Goal: Information Seeking & Learning: Learn about a topic

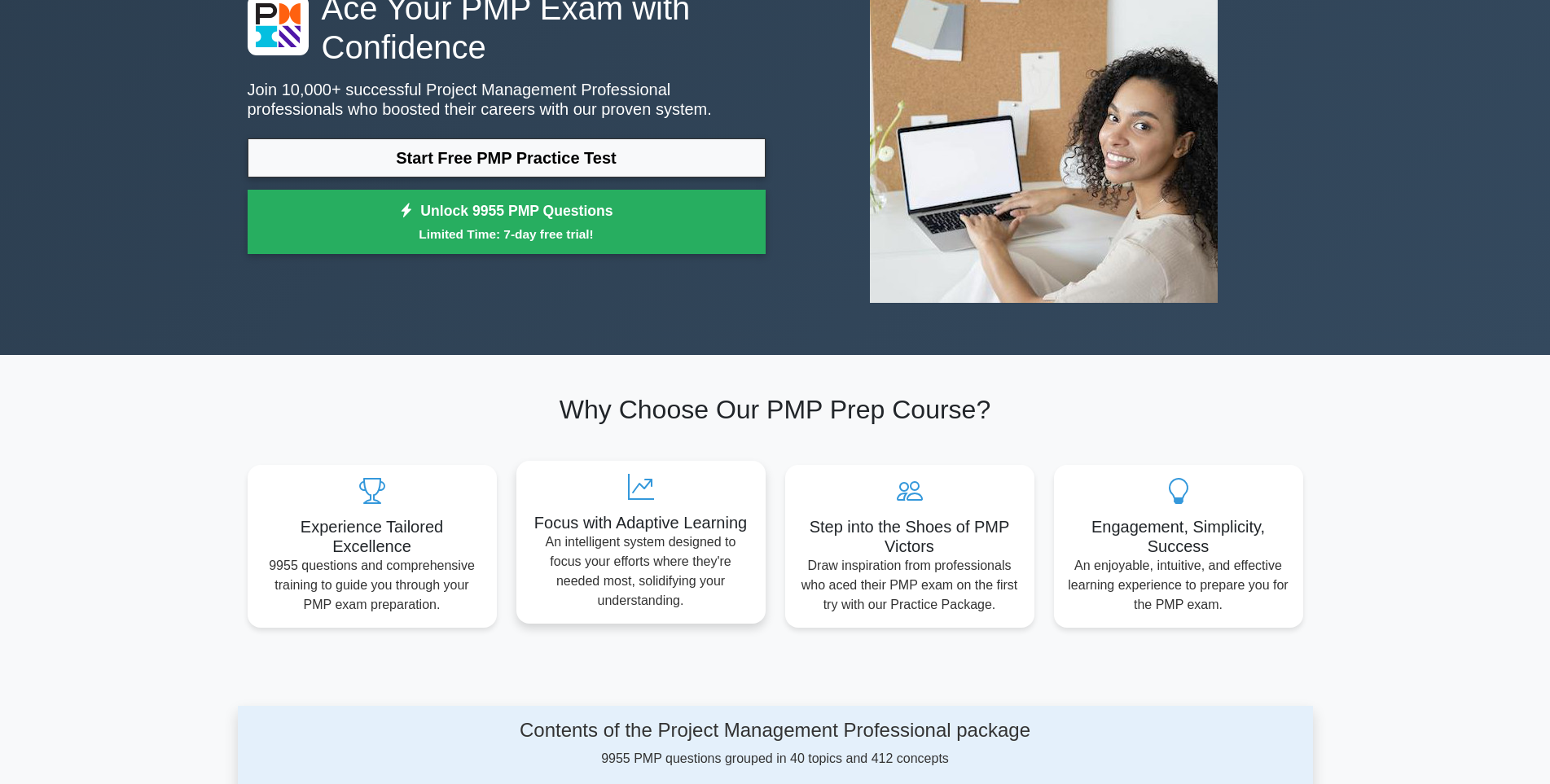
scroll to position [163, 0]
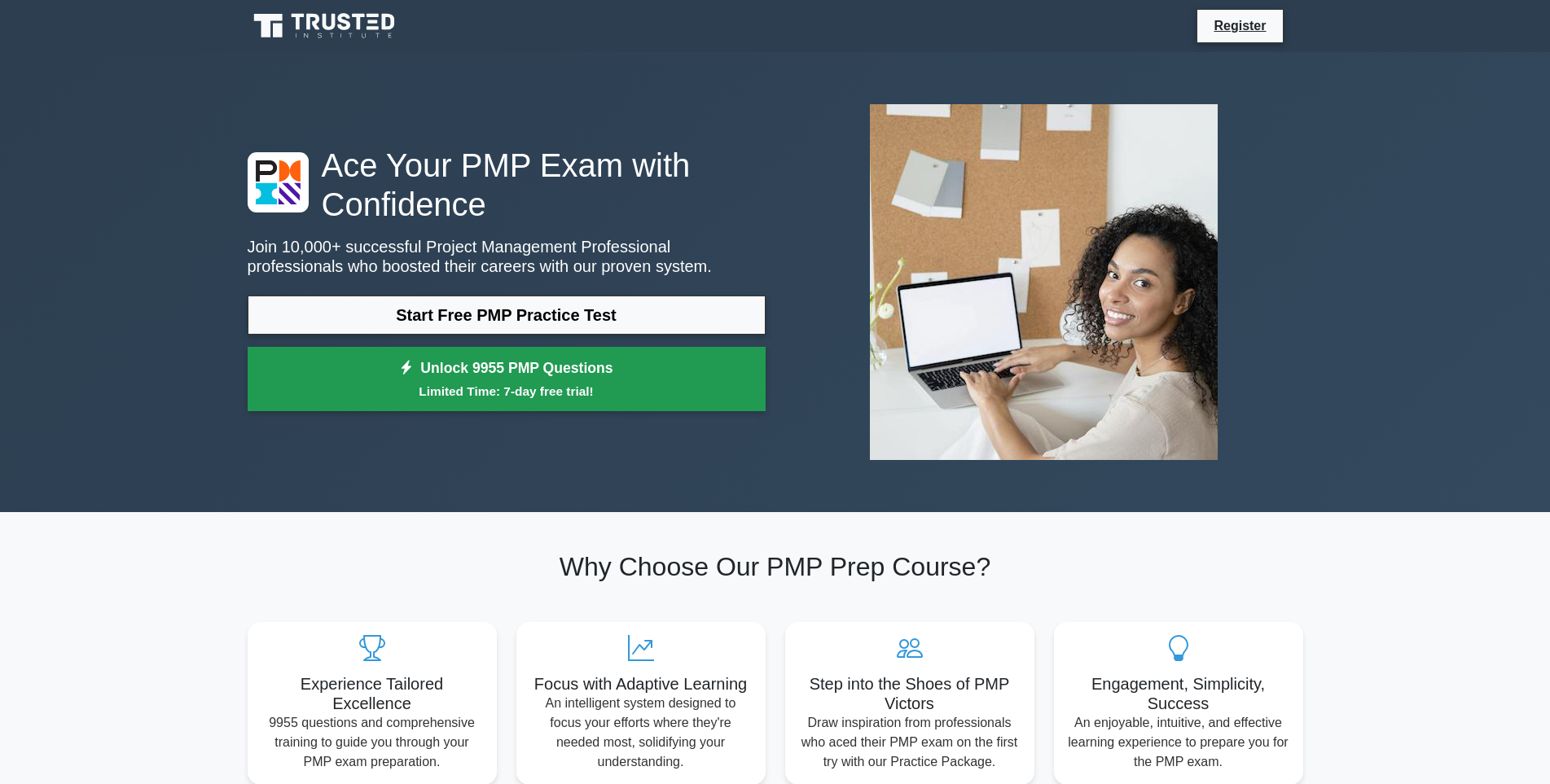
click at [604, 387] on small "Limited Time: 7-day free trial!" at bounding box center [506, 391] width 477 height 19
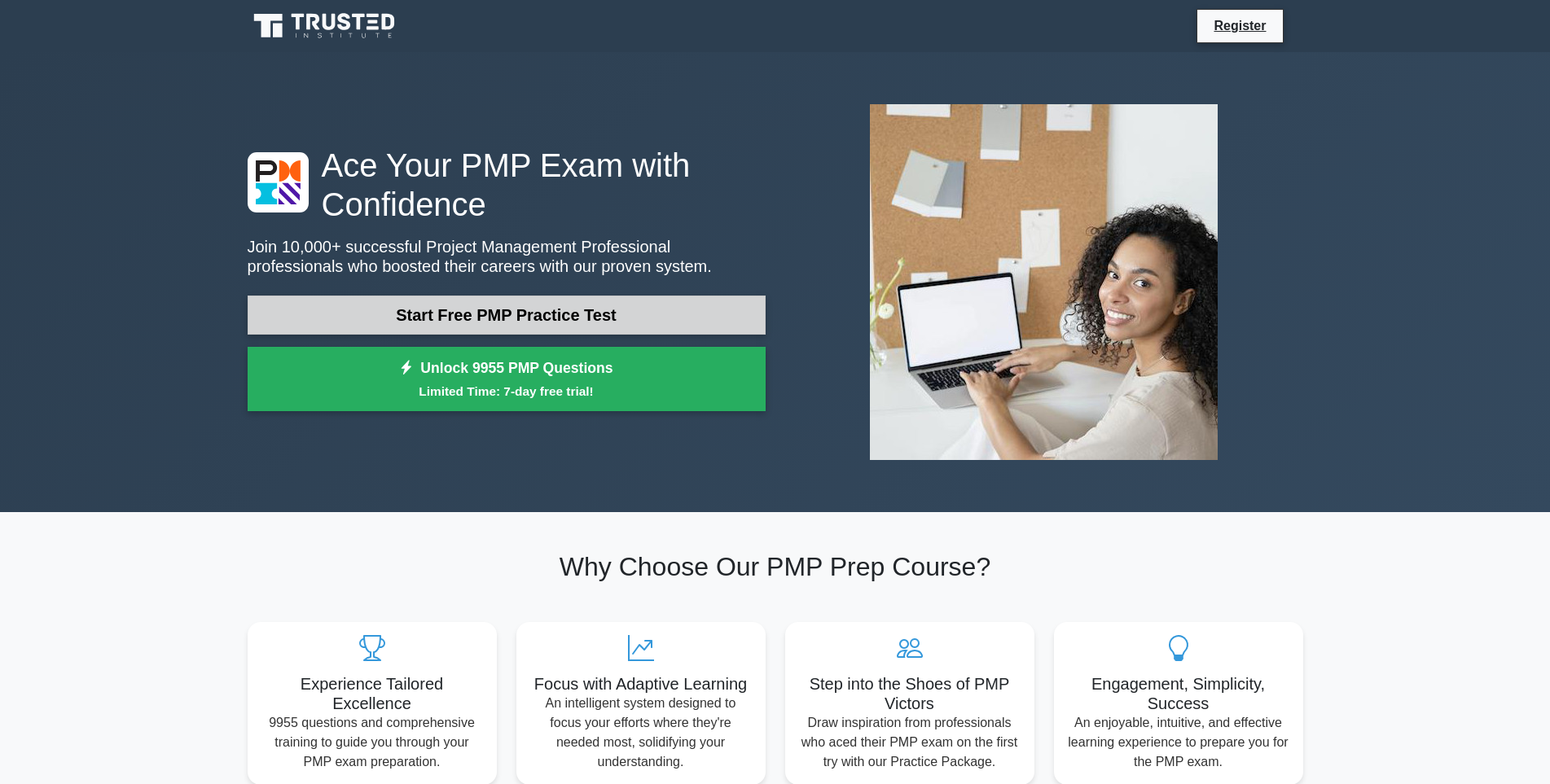
click at [659, 311] on link "Start Free PMP Practice Test" at bounding box center [507, 315] width 518 height 40
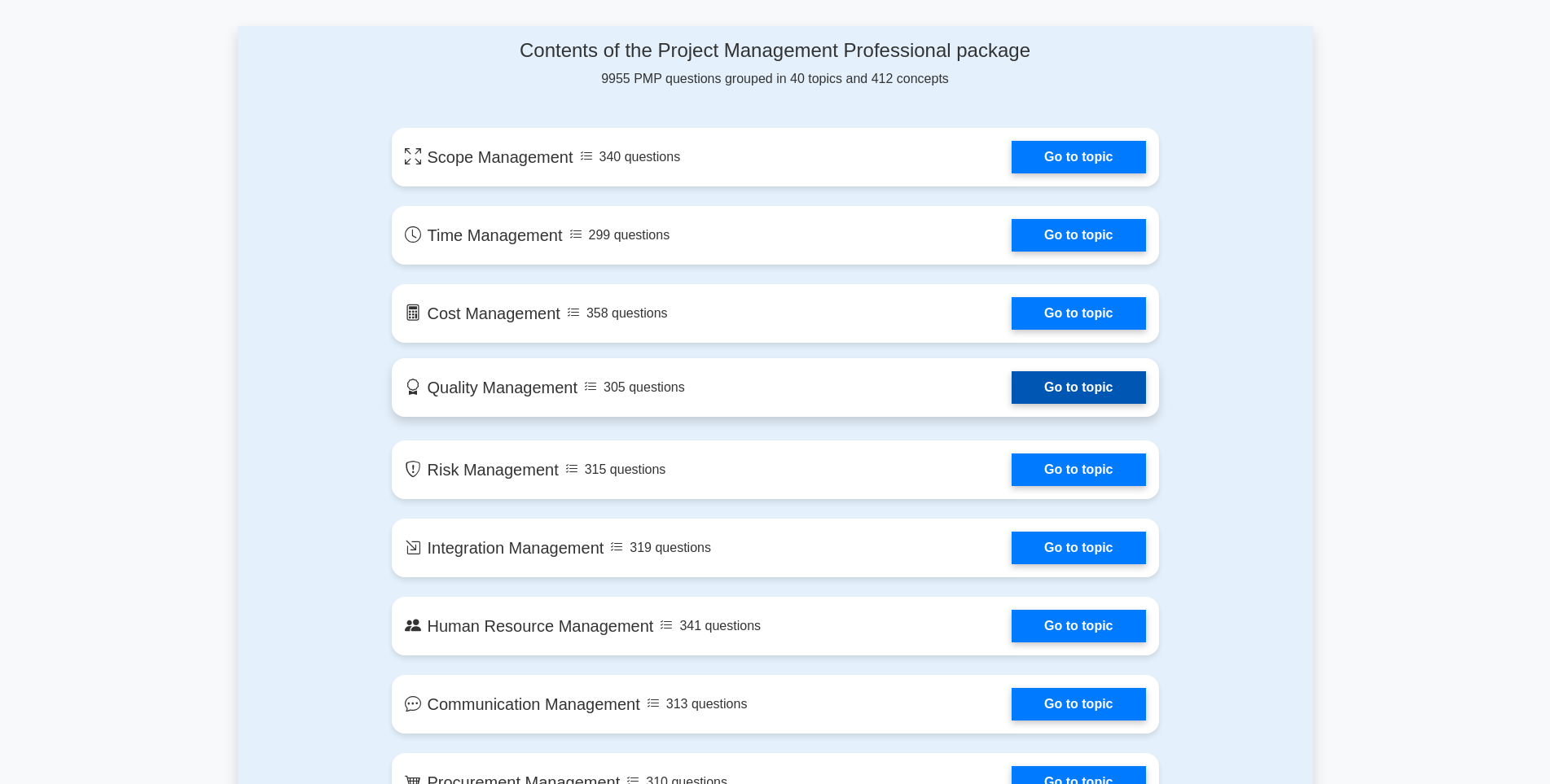
scroll to position [814, 0]
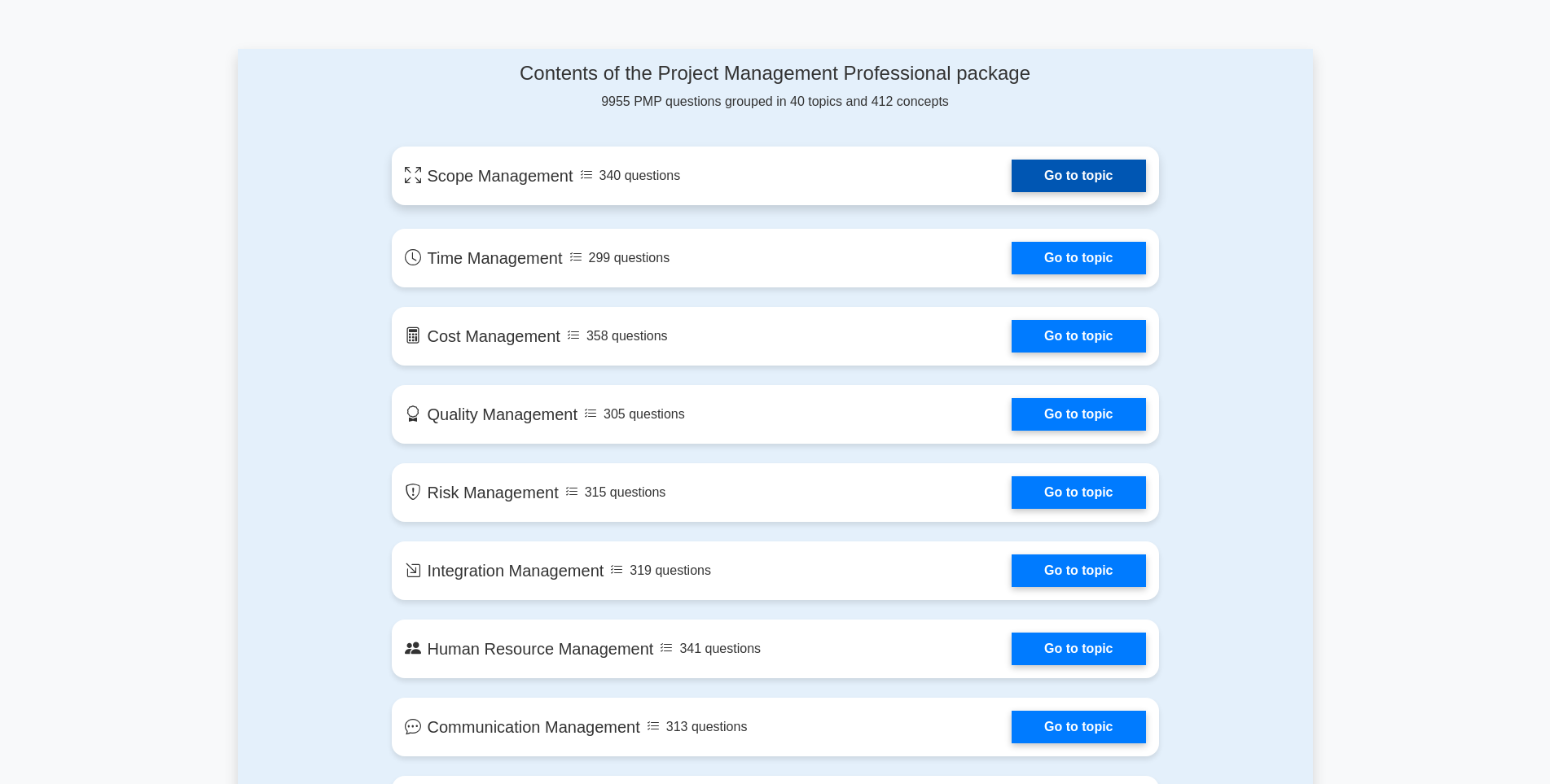
click at [1047, 170] on link "Go to topic" at bounding box center [1078, 176] width 134 height 32
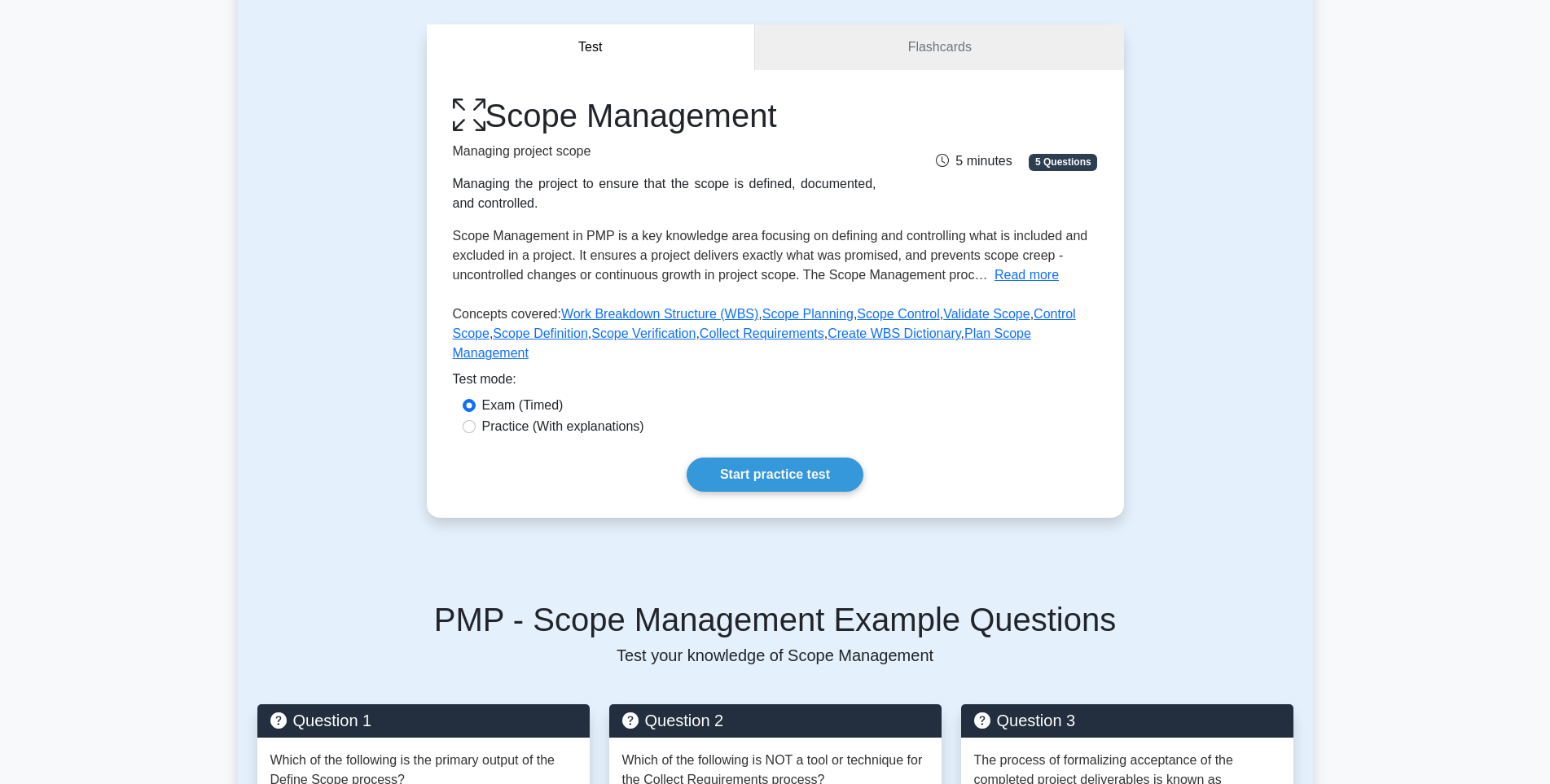
scroll to position [163, 0]
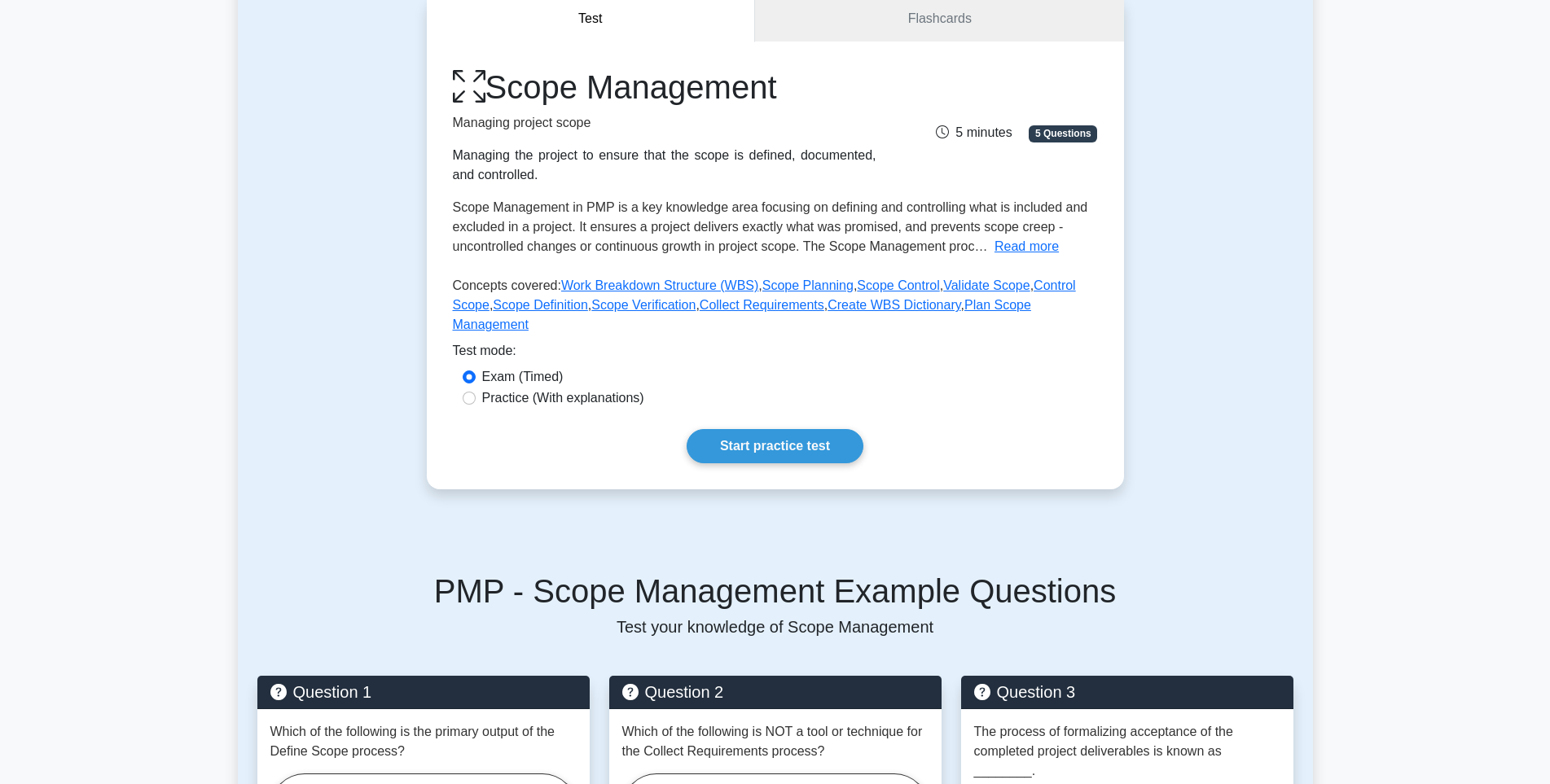
click at [595, 388] on label "Practice (With explanations)" at bounding box center [563, 398] width 162 height 20
click at [475, 392] on input "Practice (With explanations)" at bounding box center [469, 398] width 13 height 13
radio input "true"
click at [765, 429] on link "Start practice test" at bounding box center [775, 446] width 177 height 34
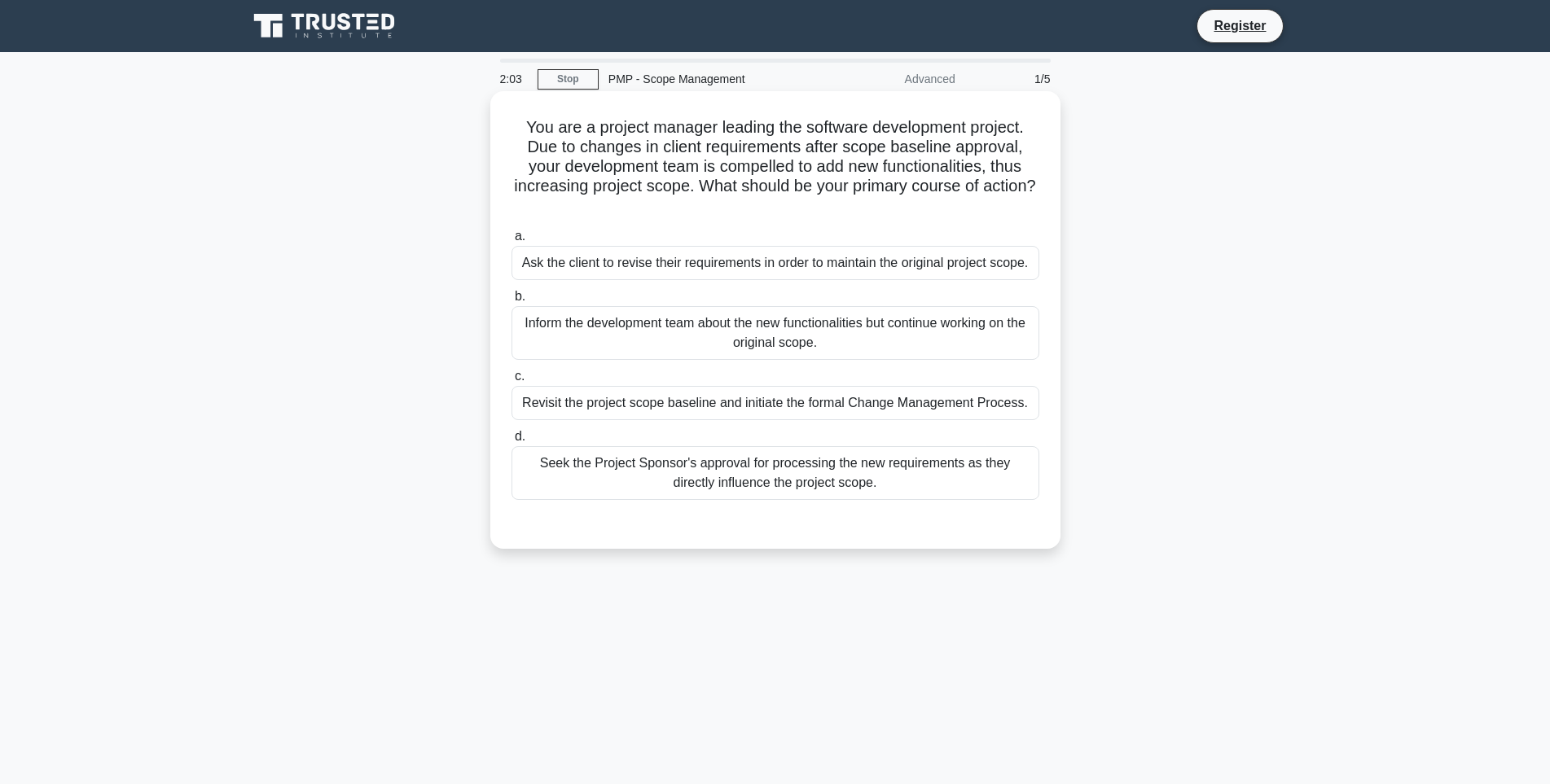
click at [760, 463] on div "Seek the Project Sponsor's approval for processing the new requirements as they…" at bounding box center [775, 473] width 527 height 54
click at [511, 442] on input "d. Seek the Project Sponsor's approval for processing the new requirements as t…" at bounding box center [511, 436] width 0 height 11
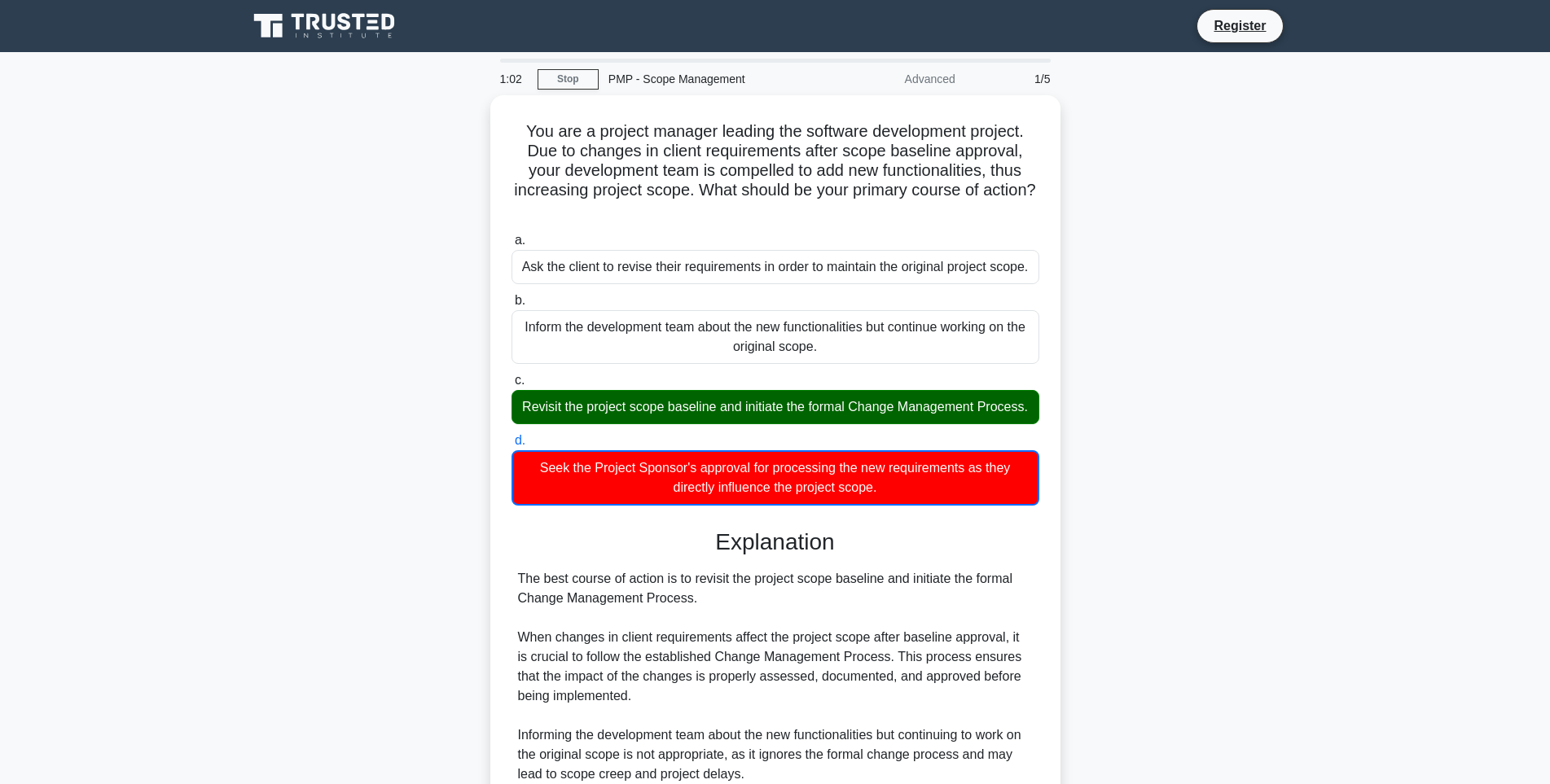
click at [678, 80] on div "PMP - Scope Management" at bounding box center [710, 79] width 224 height 32
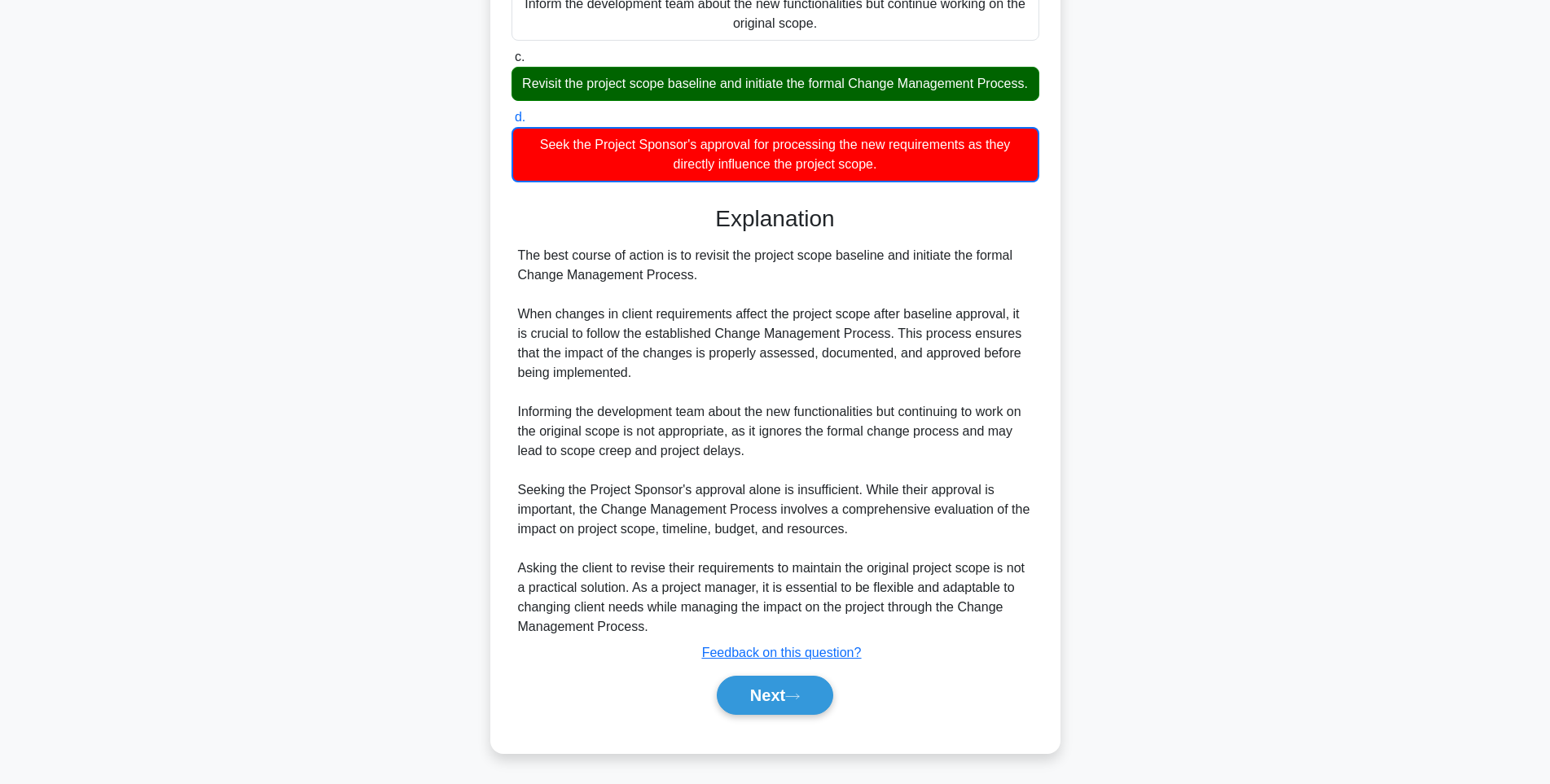
scroll to position [339, 0]
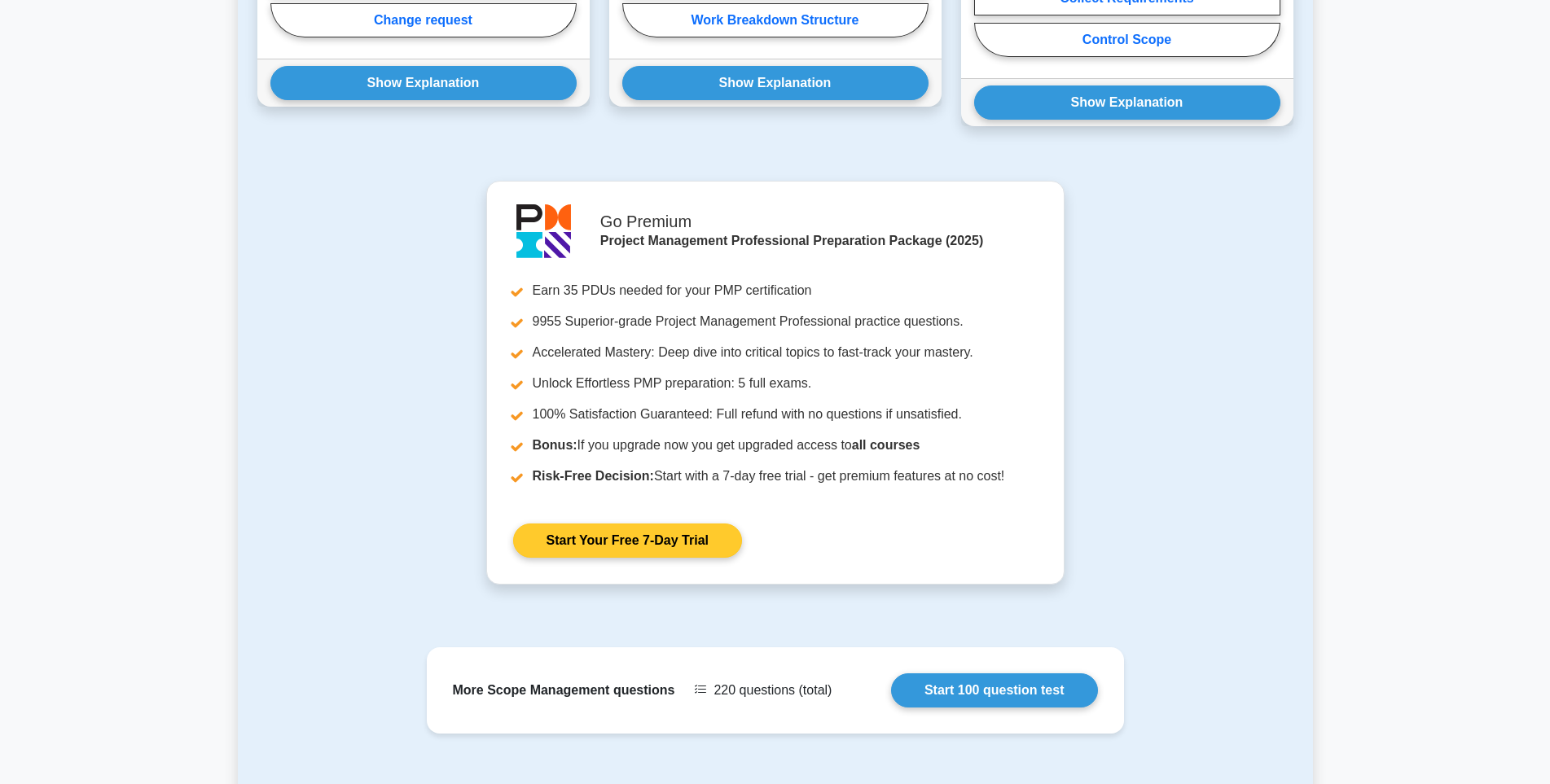
scroll to position [1058, 0]
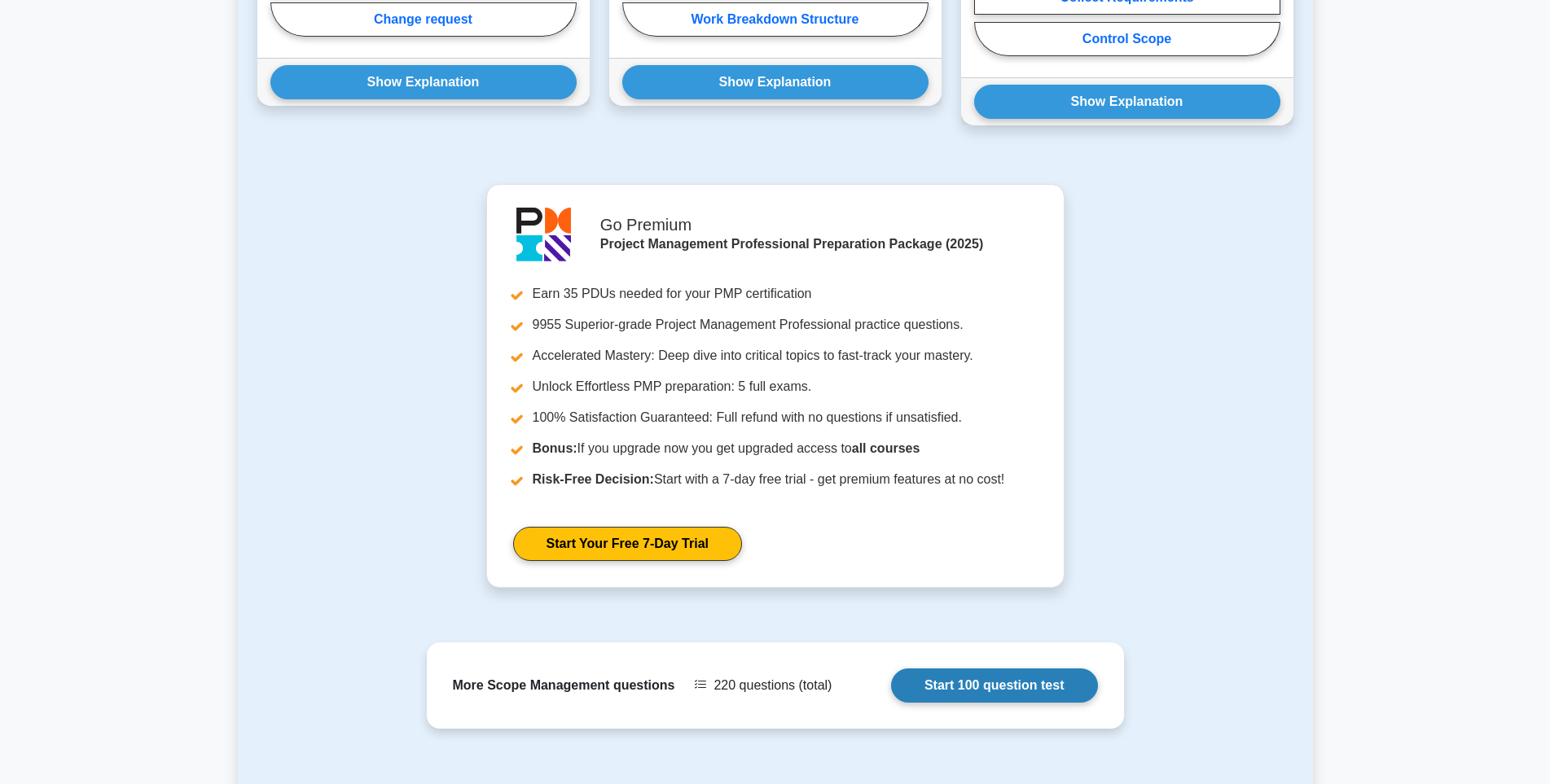
click at [967, 668] on link "Start 100 question test" at bounding box center [994, 685] width 207 height 34
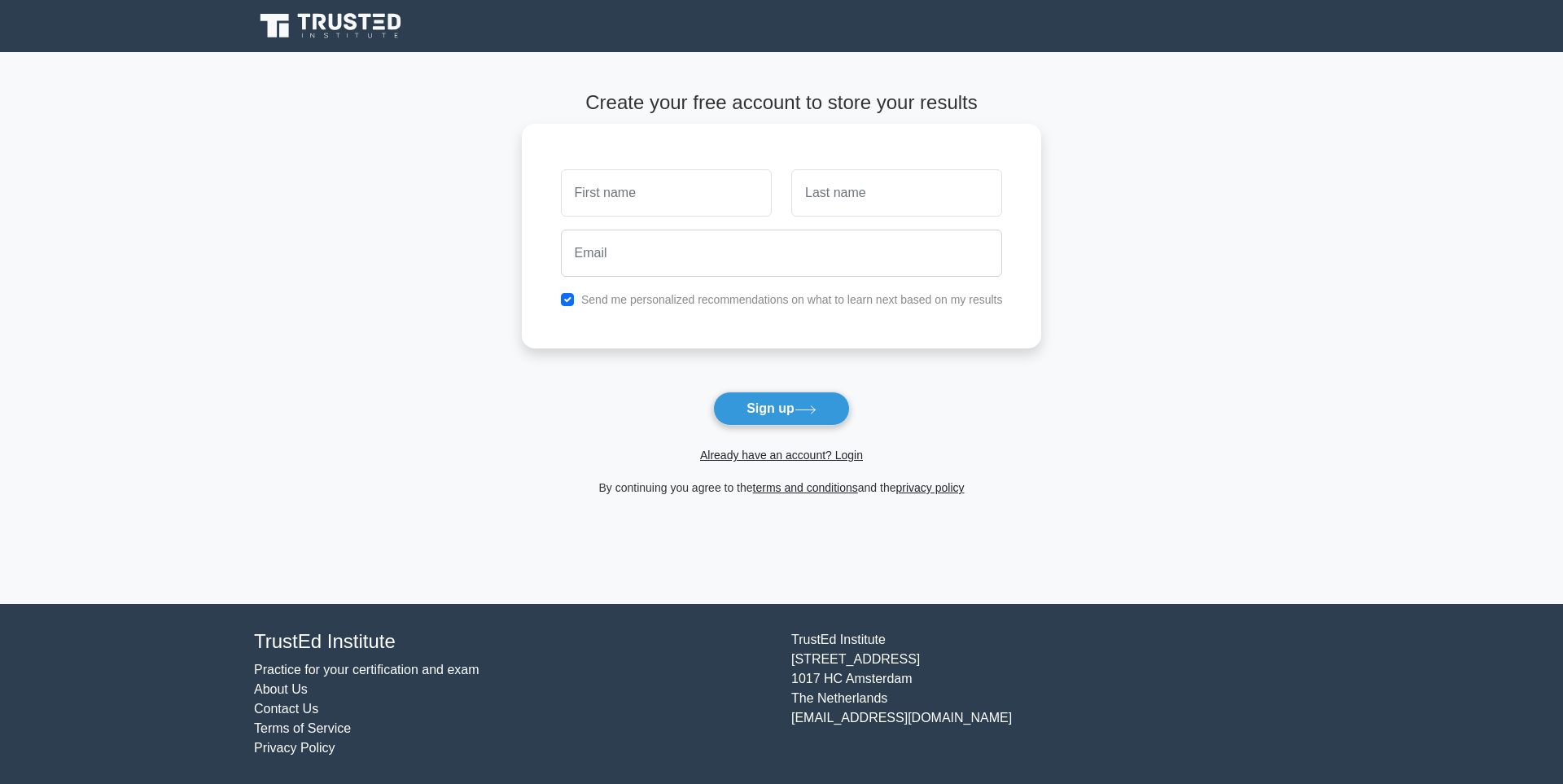
click at [640, 207] on input "text" at bounding box center [666, 193] width 211 height 48
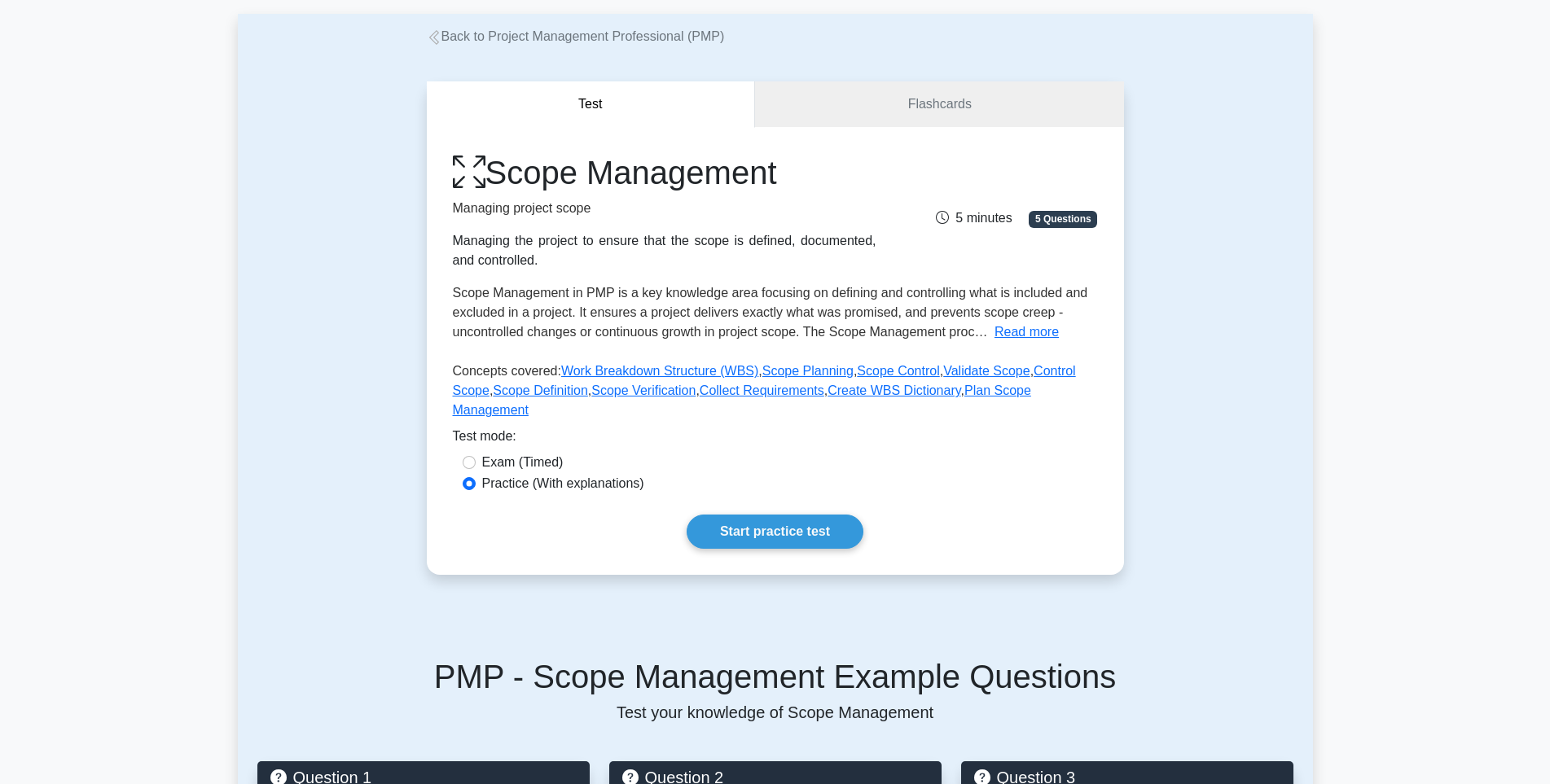
scroll to position [106, 0]
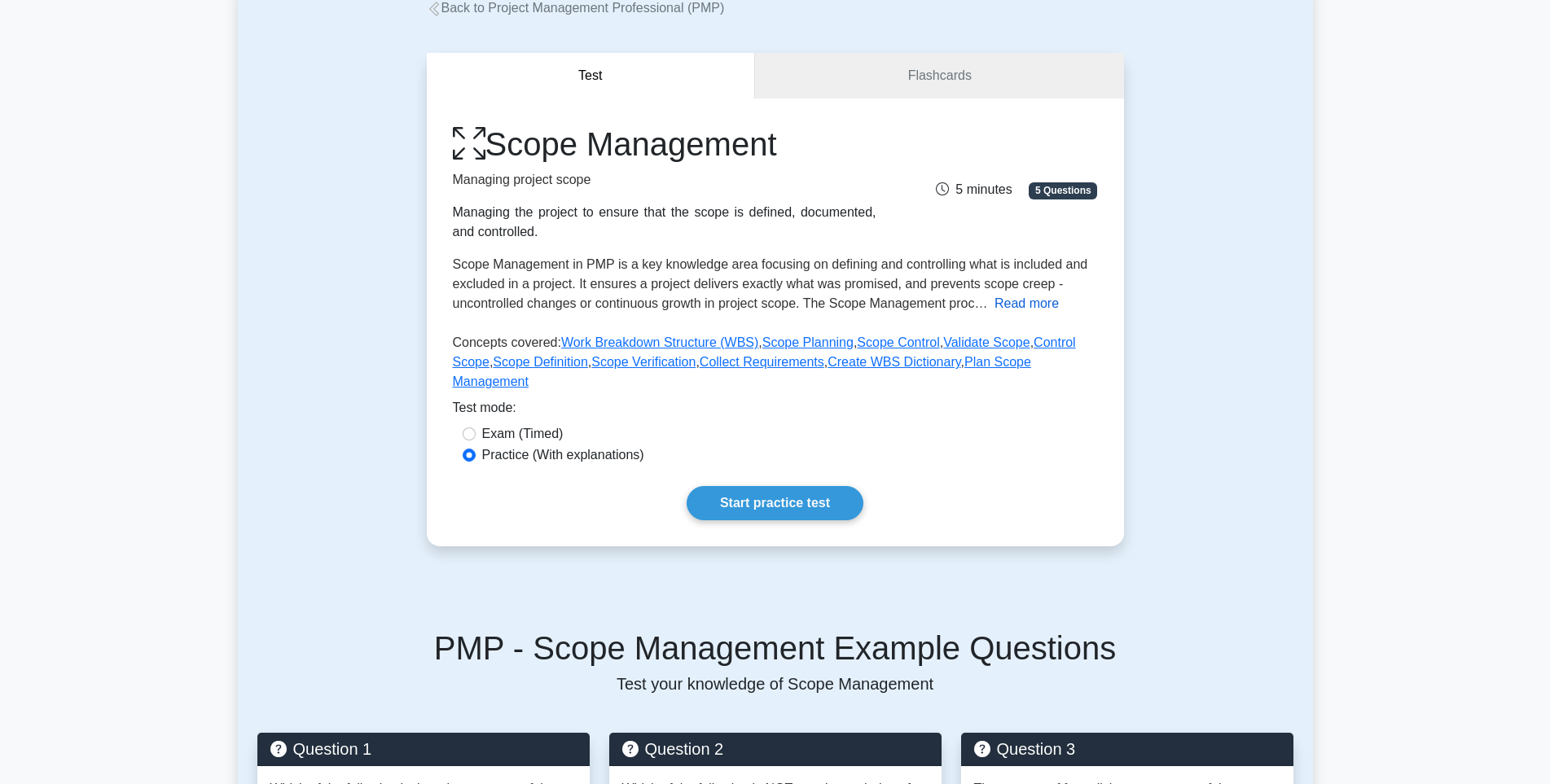
click at [1025, 306] on button "Read more" at bounding box center [1027, 304] width 65 height 20
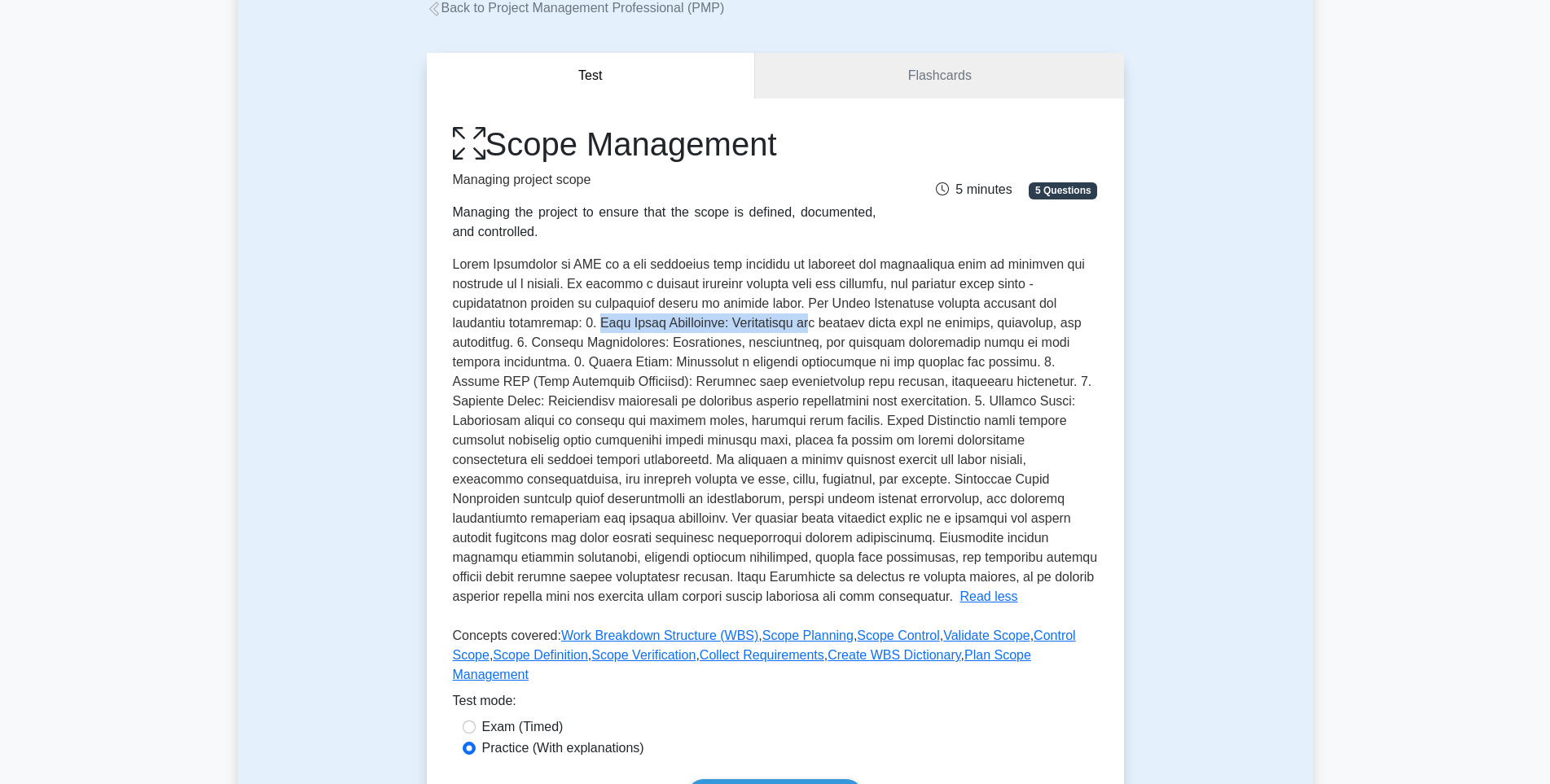
drag, startPoint x: 598, startPoint y: 326, endPoint x: 847, endPoint y: 323, distance: 249.0
click at [847, 323] on span at bounding box center [775, 429] width 645 height 346
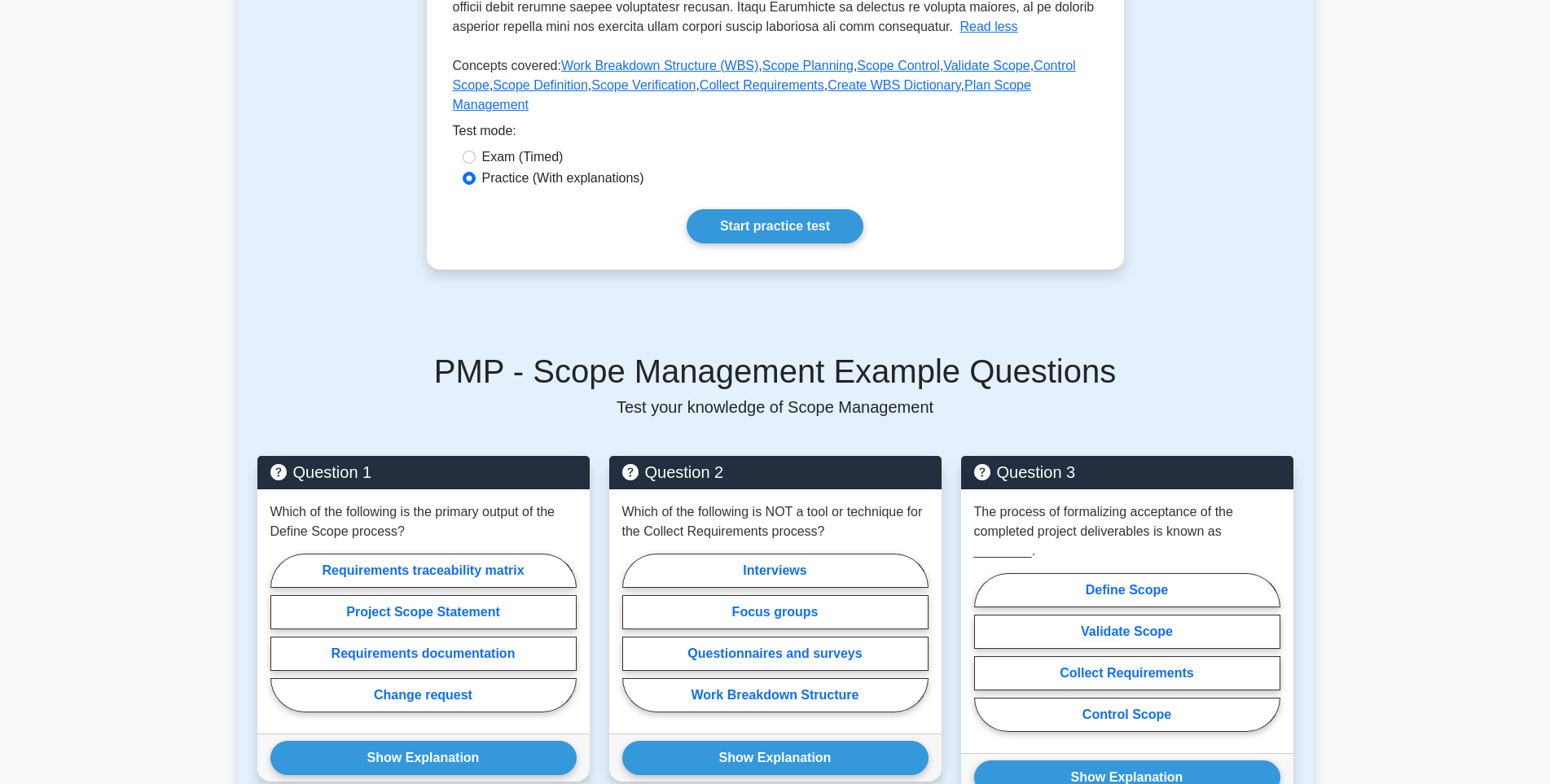
scroll to position [757, 0]
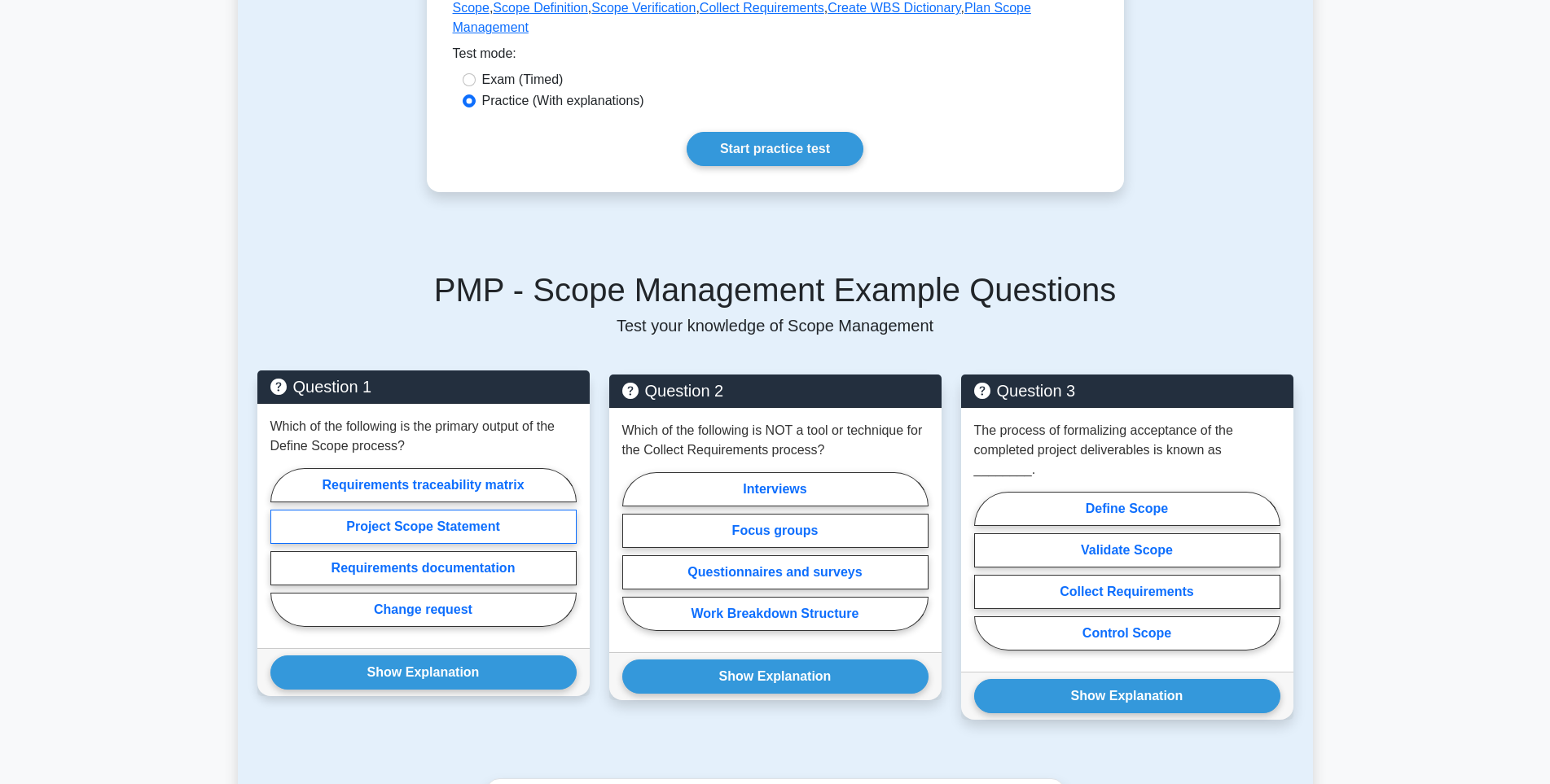
click at [386, 509] on label "Project Scope Statement" at bounding box center [423, 526] width 306 height 34
click at [281, 547] on input "Project Scope Statement" at bounding box center [276, 552] width 11 height 11
radio input "true"
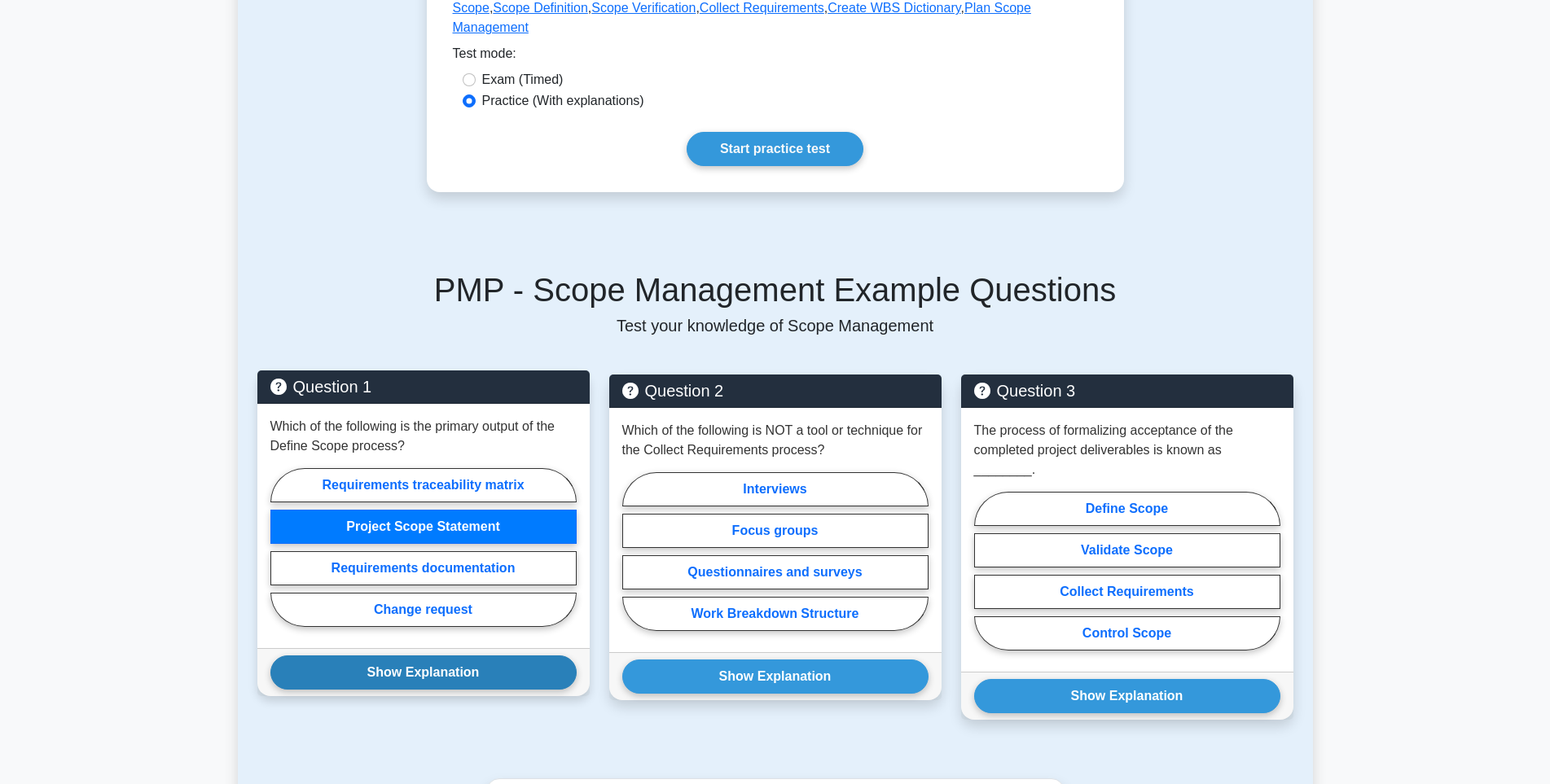
click at [447, 656] on button "Show Explanation" at bounding box center [423, 673] width 306 height 34
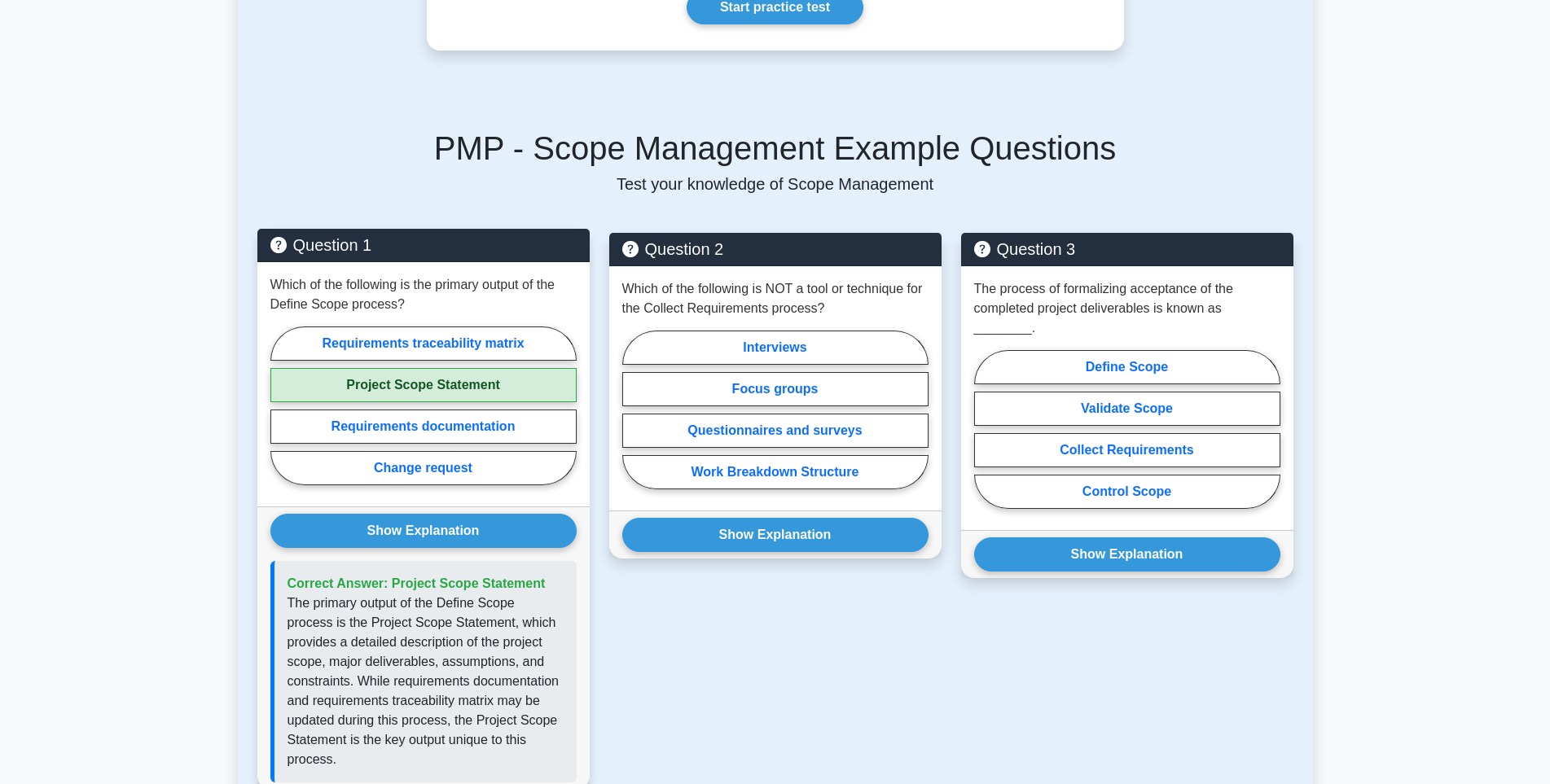
scroll to position [920, 0]
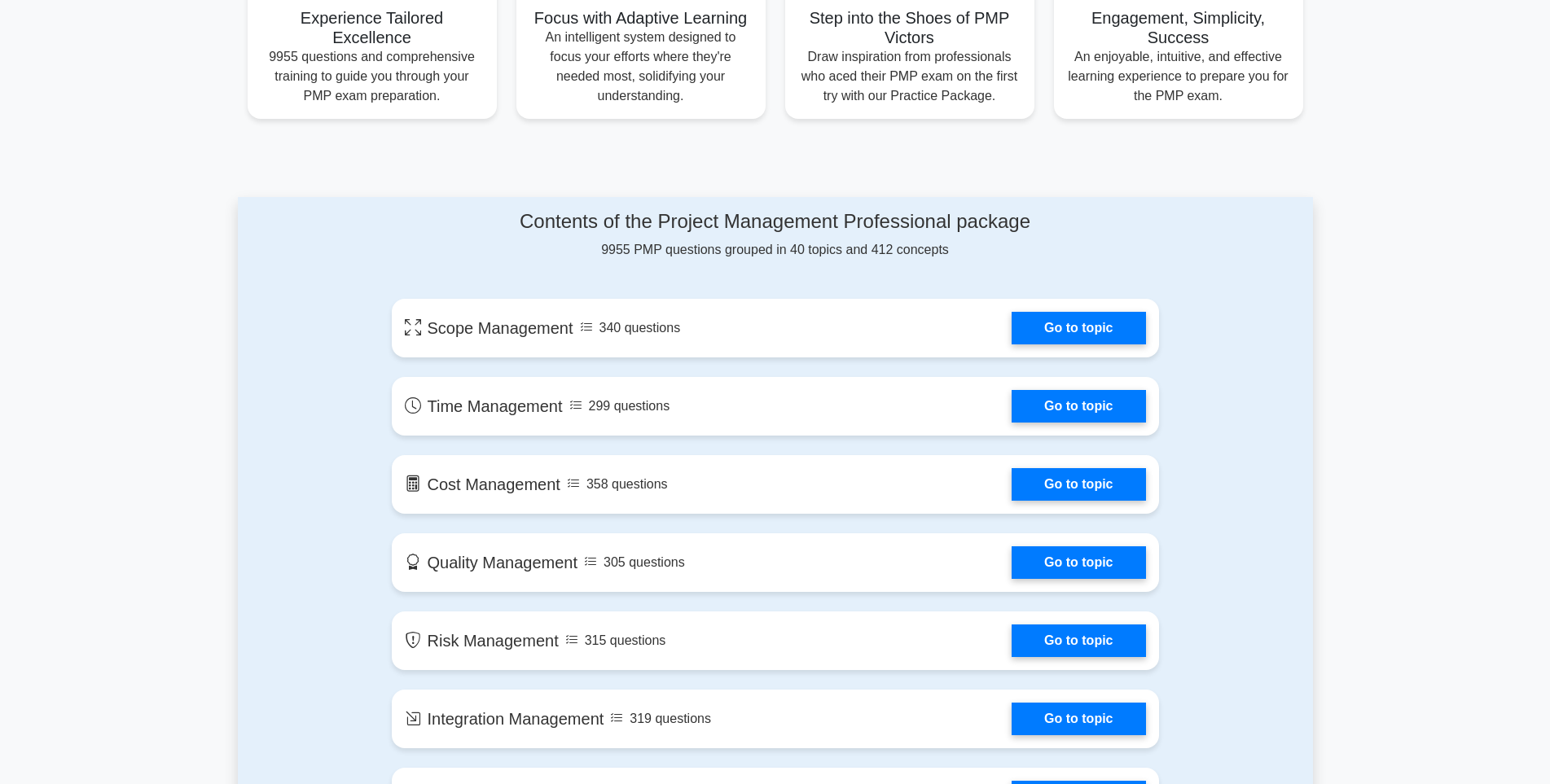
scroll to position [651, 0]
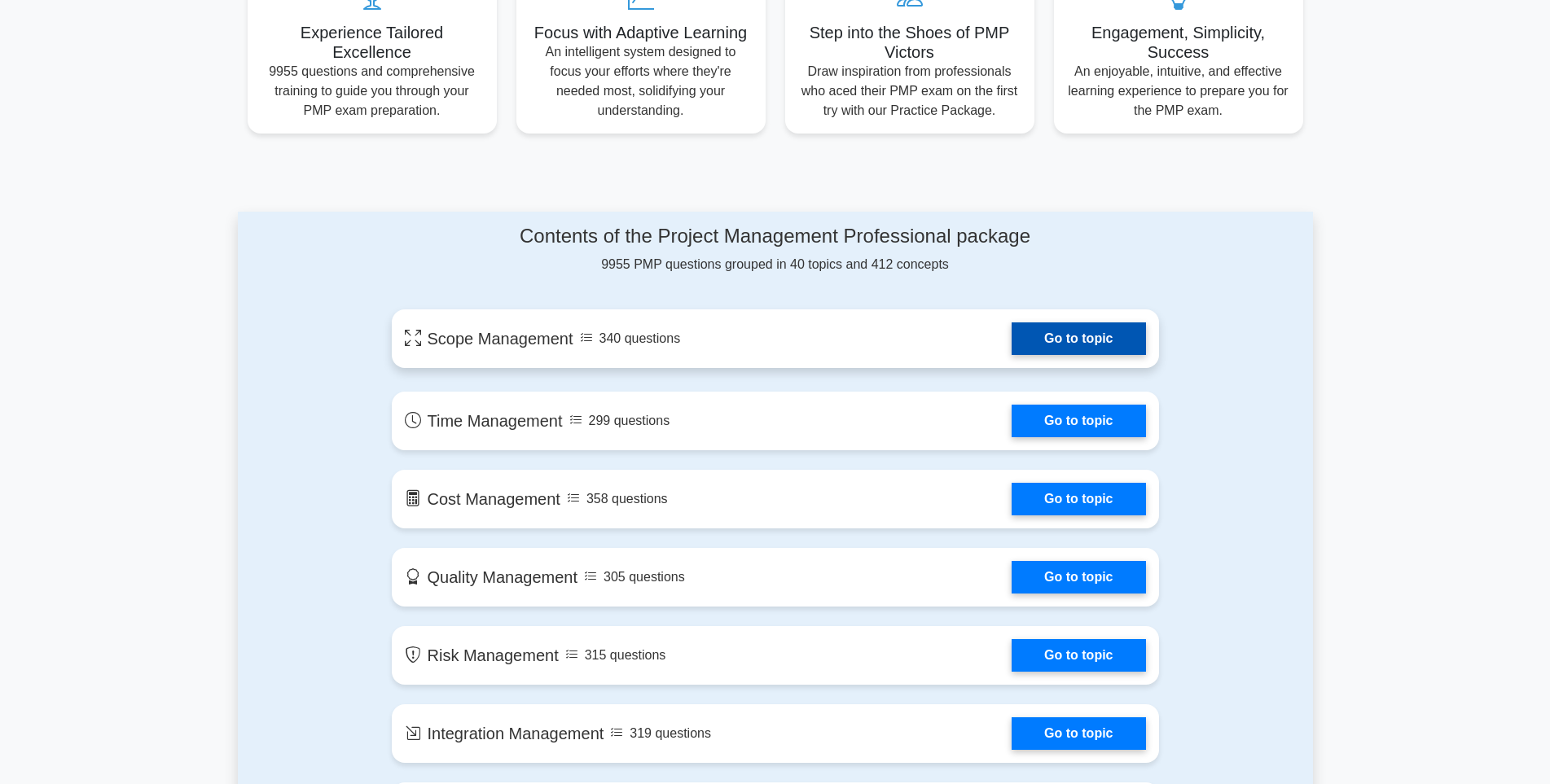
click at [1059, 339] on link "Go to topic" at bounding box center [1078, 339] width 134 height 32
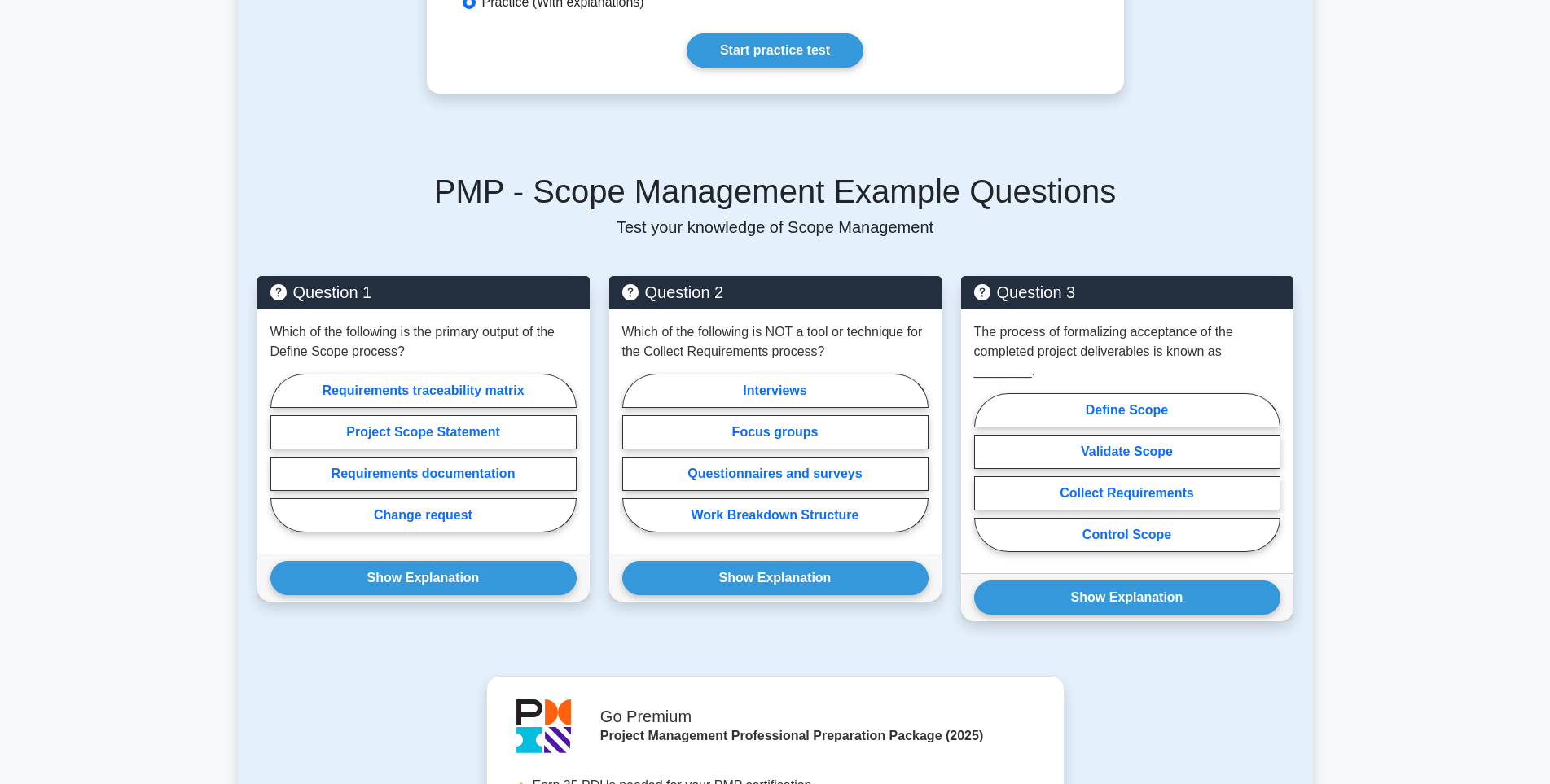
scroll to position [651, 0]
